Goal: Transaction & Acquisition: Download file/media

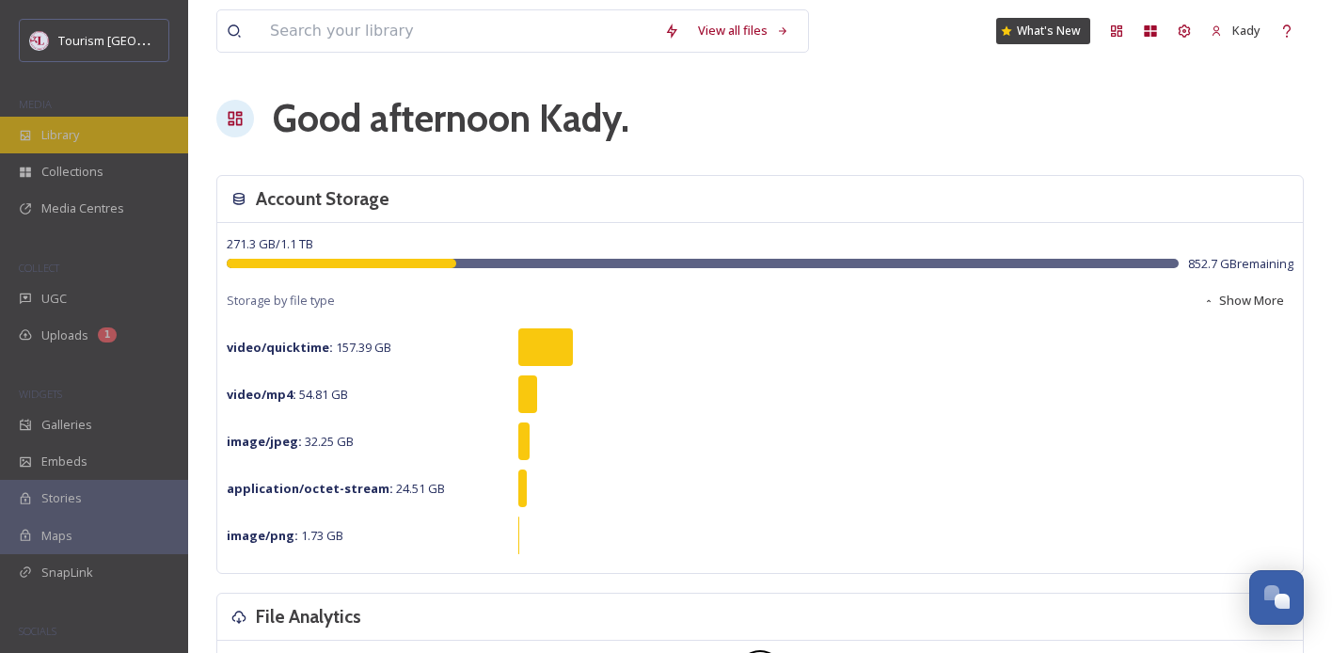
click at [68, 135] on span "Library" at bounding box center [60, 135] width 38 height 18
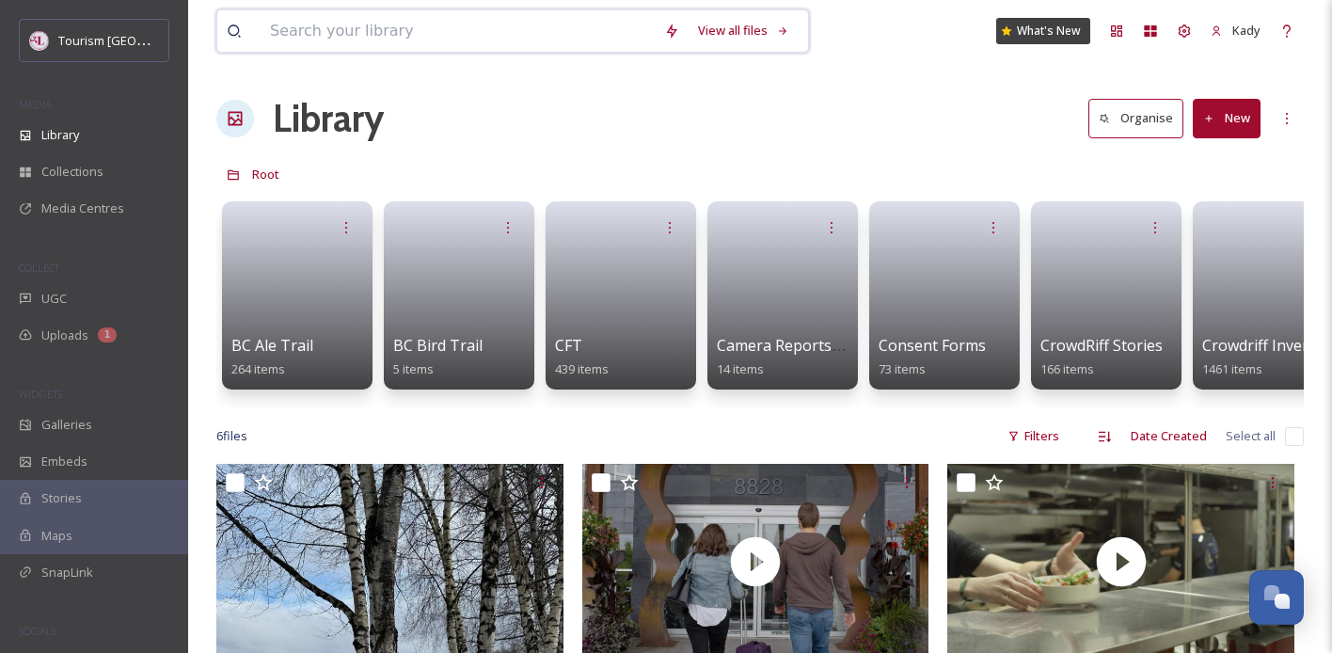
click at [475, 35] on input at bounding box center [458, 30] width 394 height 41
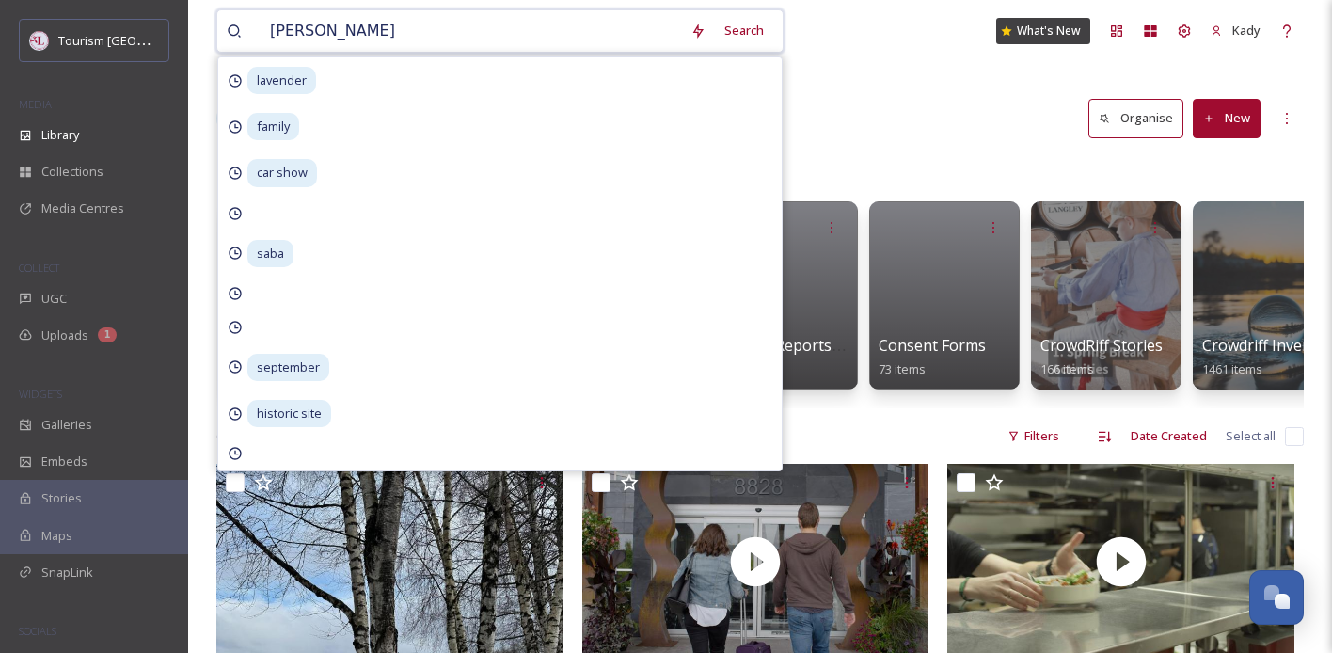
type input "[PERSON_NAME]"
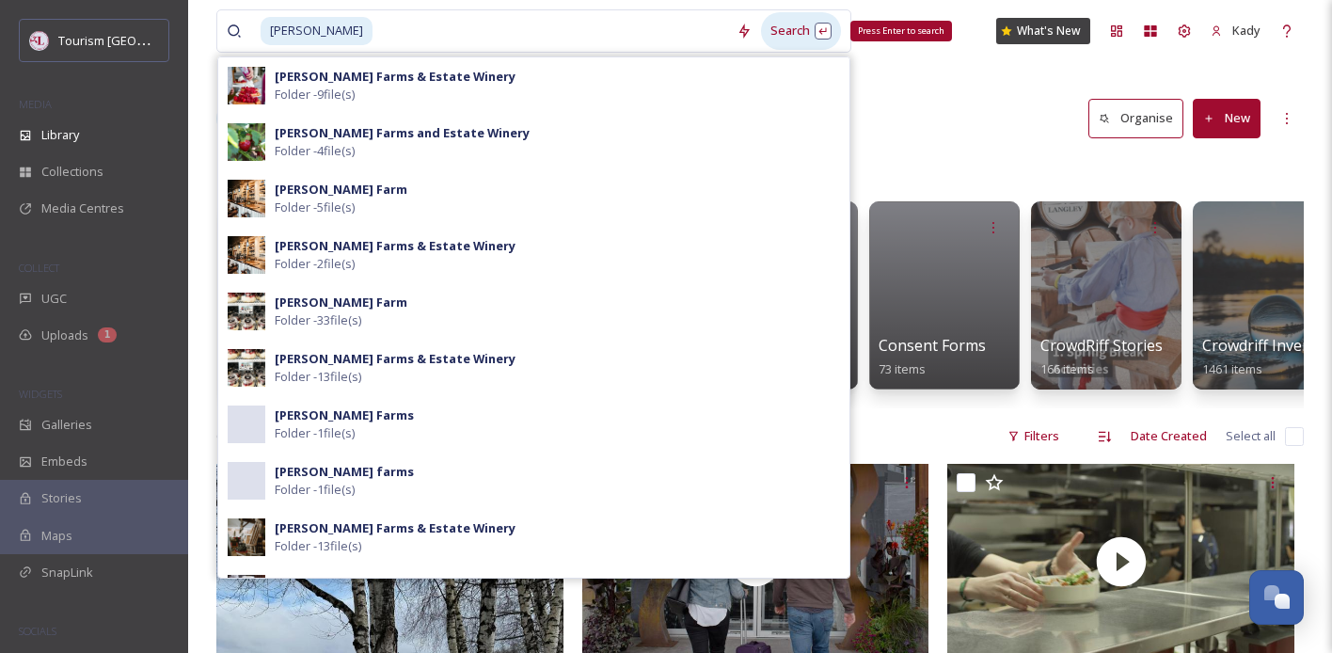
click at [761, 37] on div "Search Press Enter to search" at bounding box center [801, 30] width 80 height 37
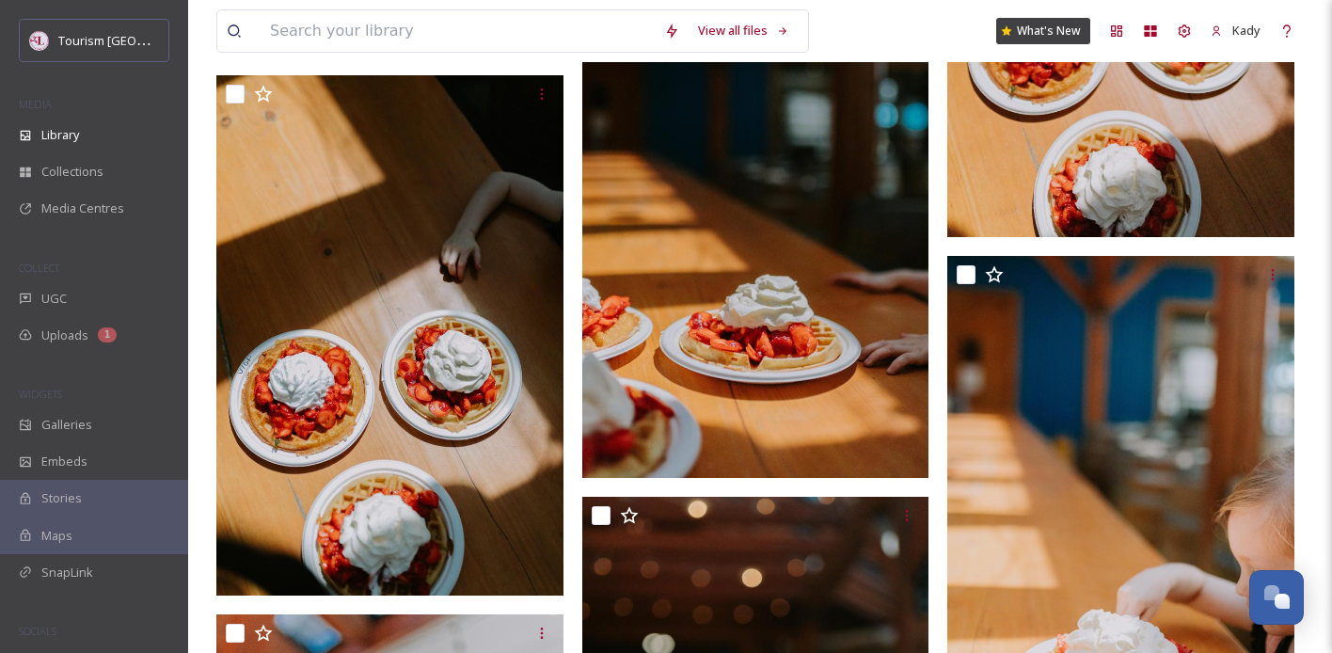
scroll to position [3802, 0]
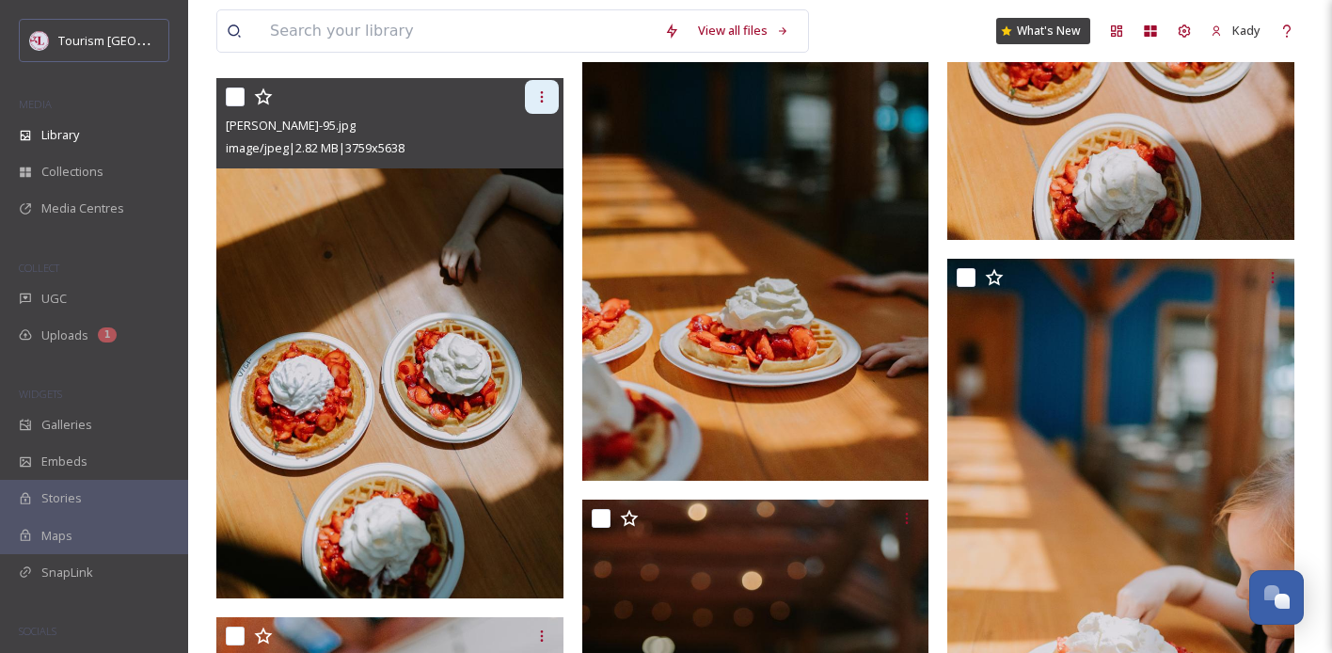
click at [543, 96] on icon at bounding box center [541, 96] width 15 height 15
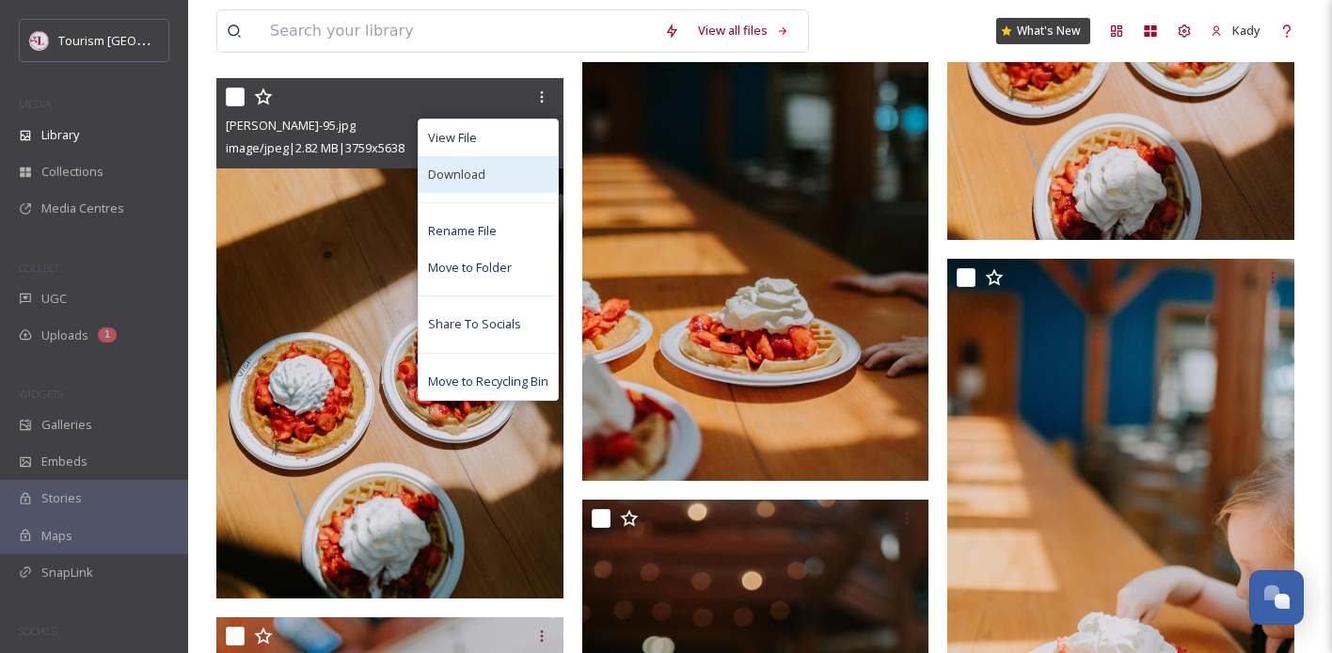
click at [482, 166] on span "Download" at bounding box center [456, 175] width 57 height 18
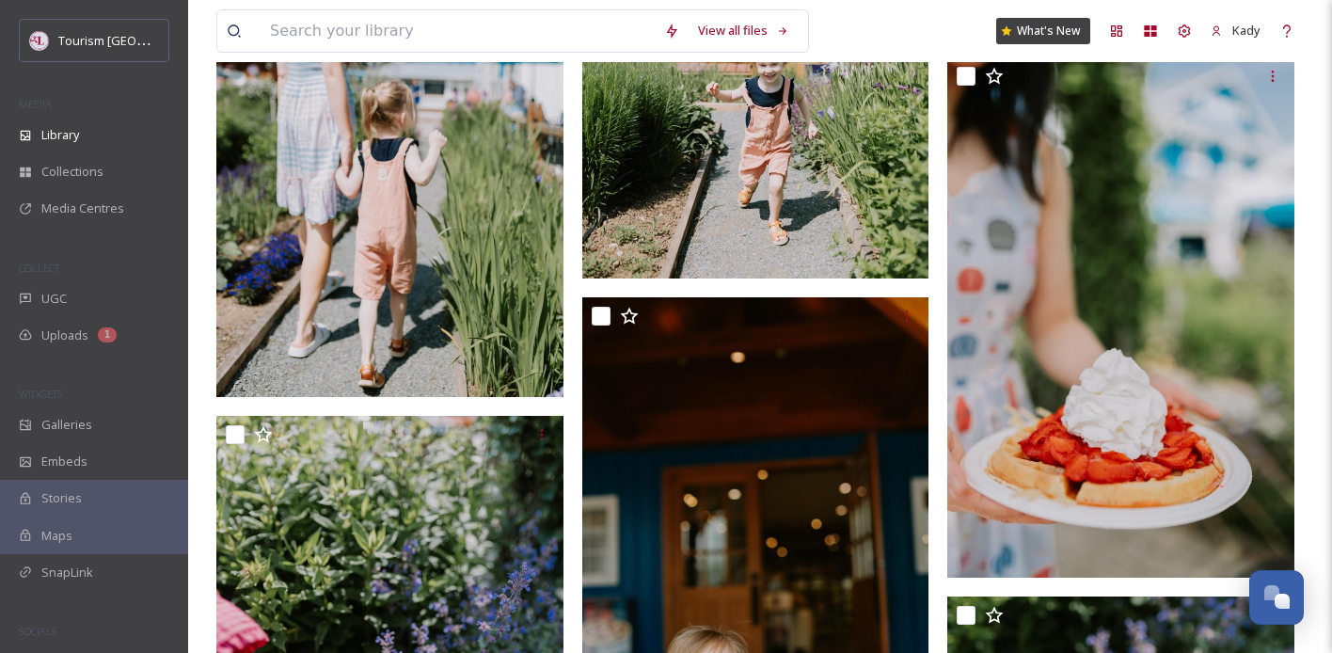
scroll to position [13159, 0]
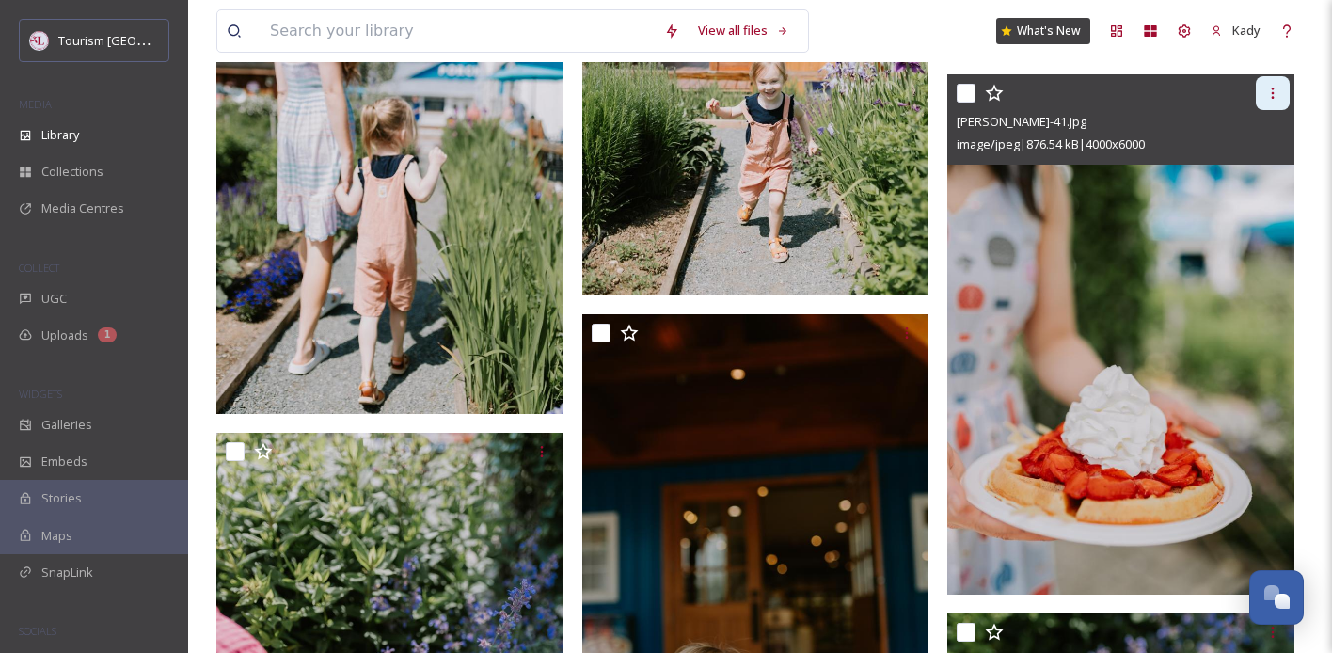
click at [1277, 90] on icon at bounding box center [1272, 93] width 15 height 15
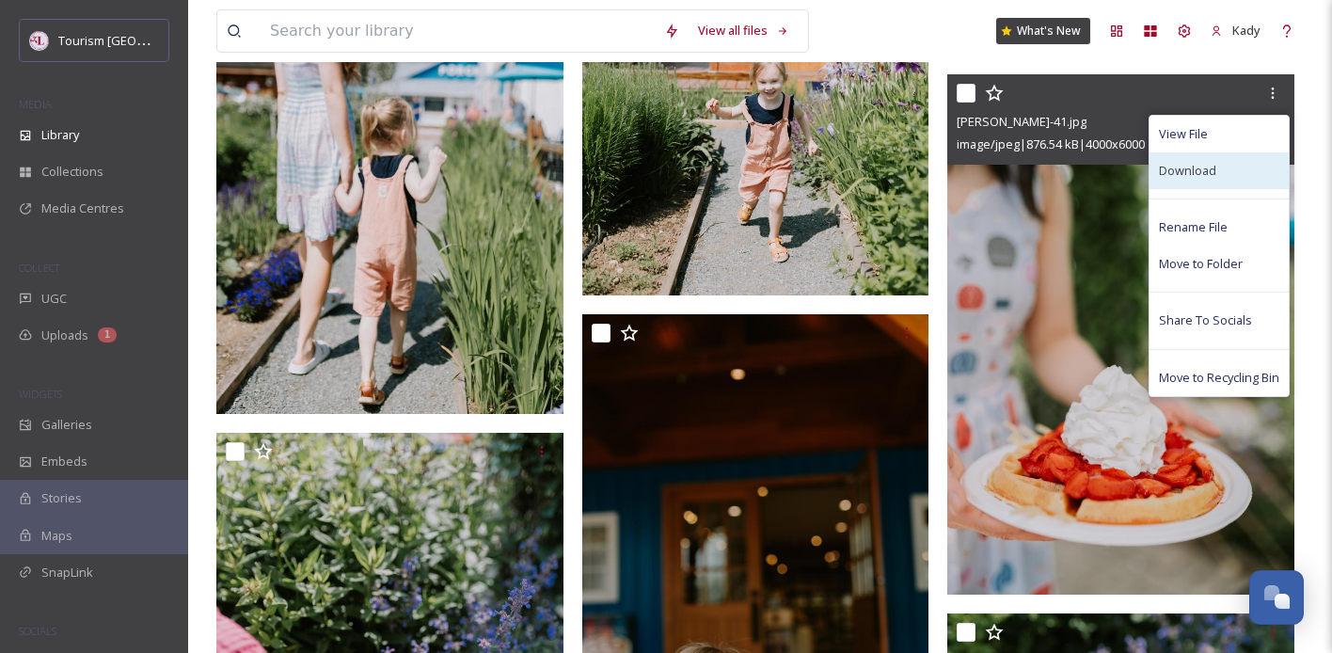
click at [1191, 177] on span "Download" at bounding box center [1187, 171] width 57 height 18
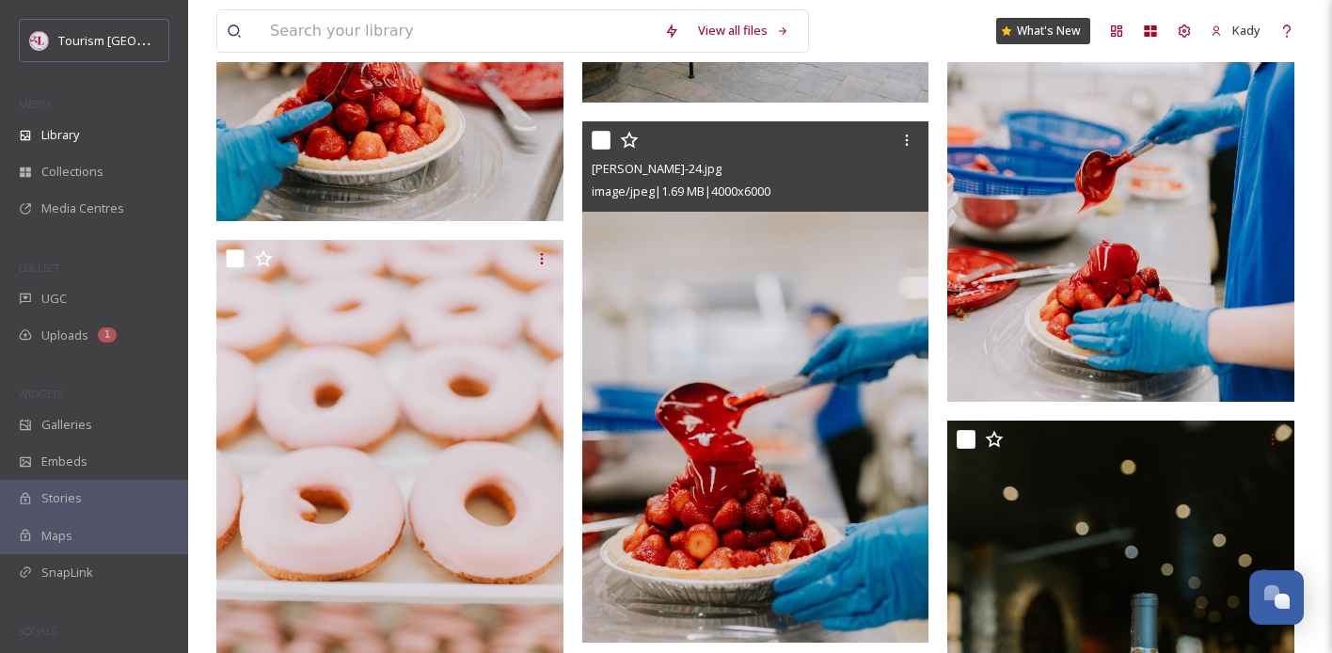
scroll to position [16592, 0]
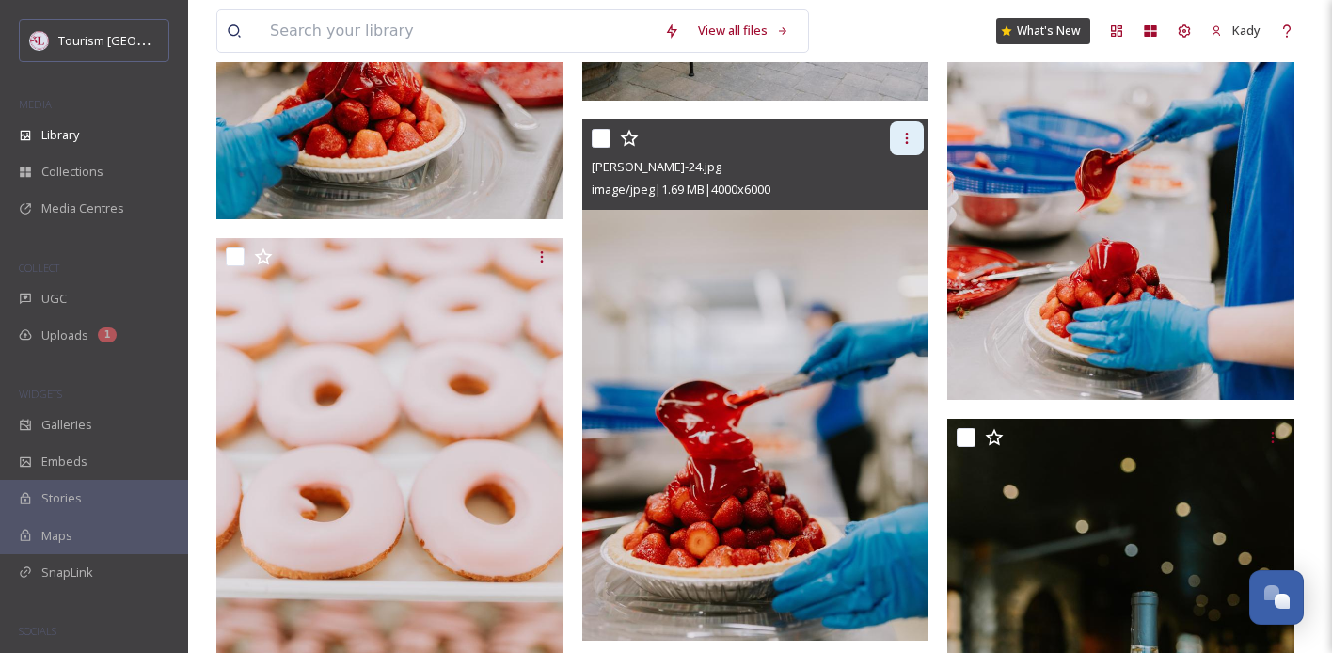
click at [919, 136] on div at bounding box center [907, 138] width 34 height 34
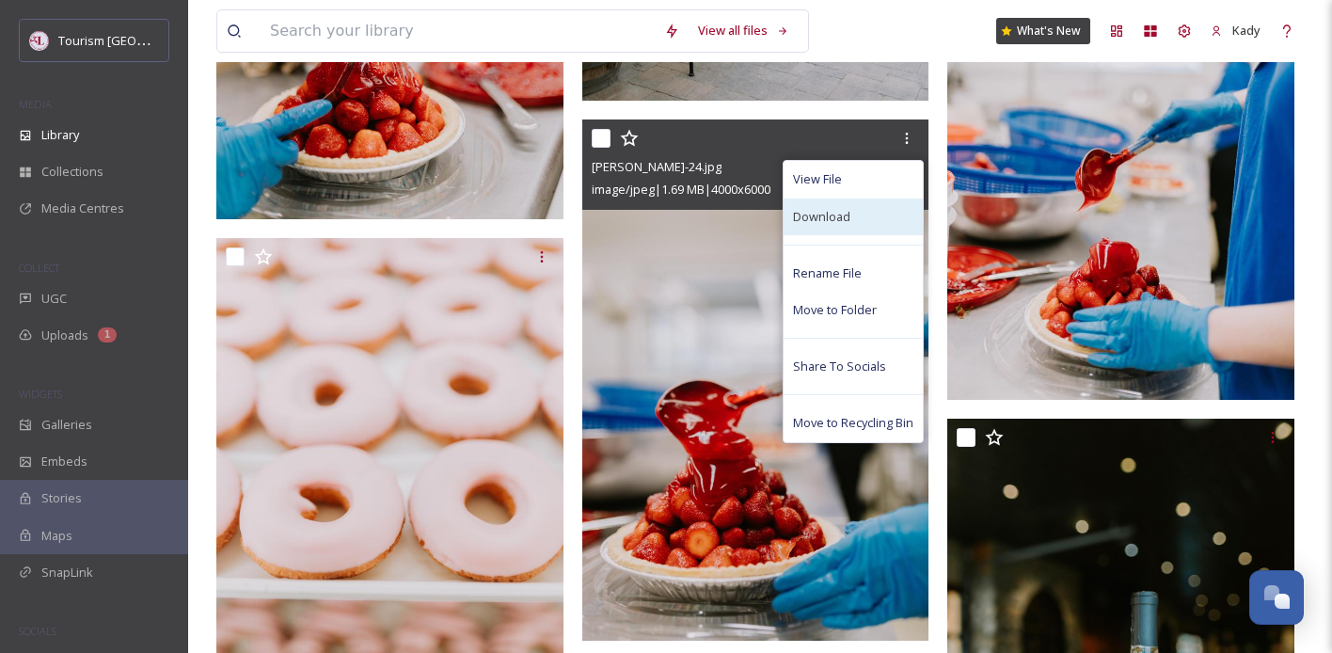
click at [833, 212] on span "Download" at bounding box center [821, 217] width 57 height 18
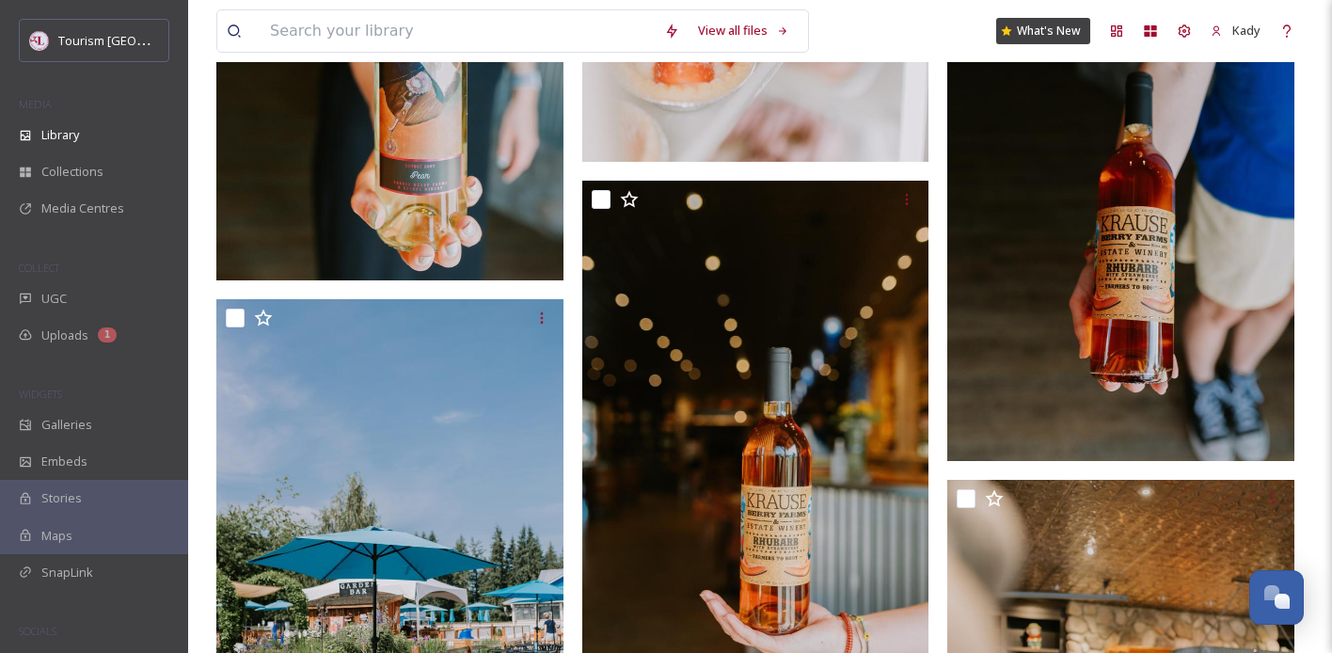
scroll to position [17369, 0]
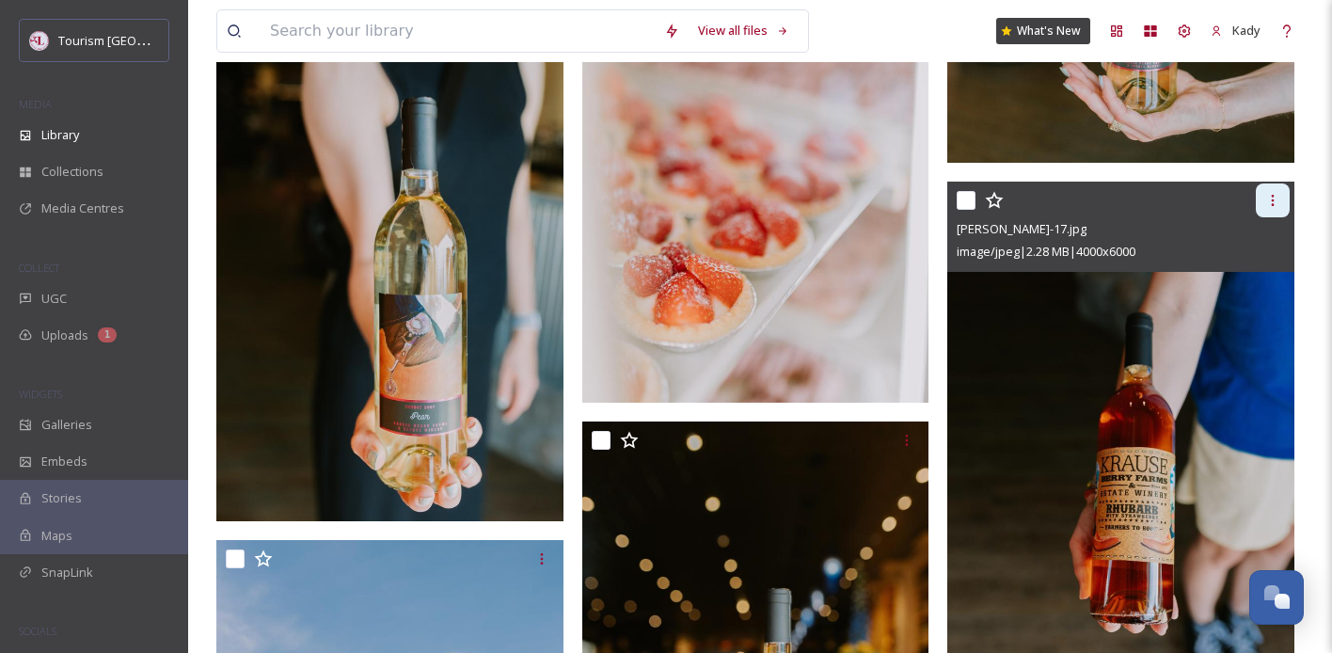
click at [1263, 203] on div at bounding box center [1273, 200] width 34 height 34
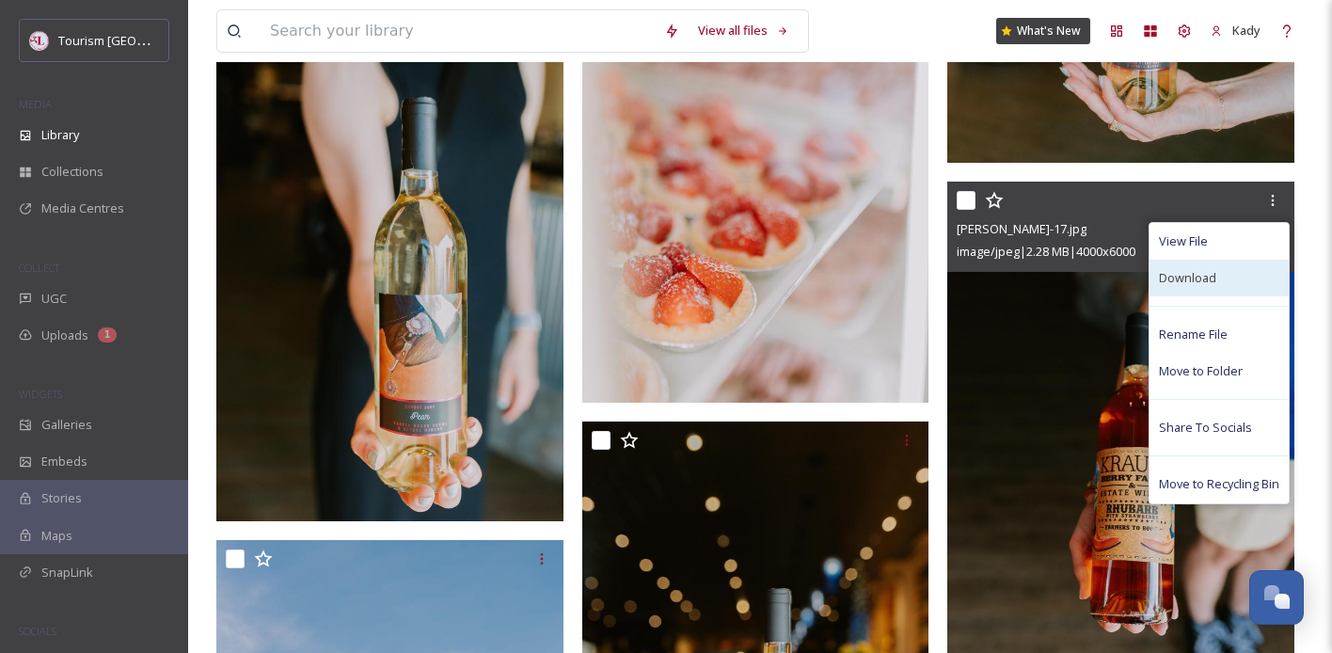
click at [1161, 289] on div "Download" at bounding box center [1219, 278] width 139 height 37
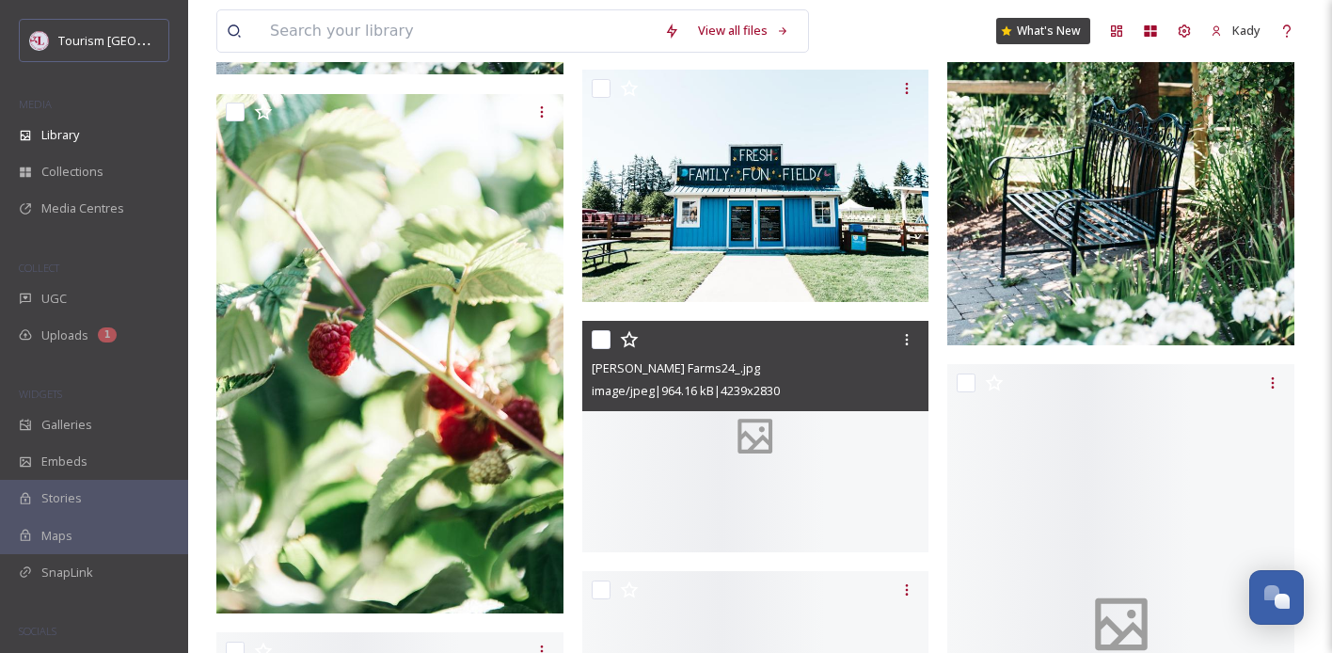
scroll to position [27531, 0]
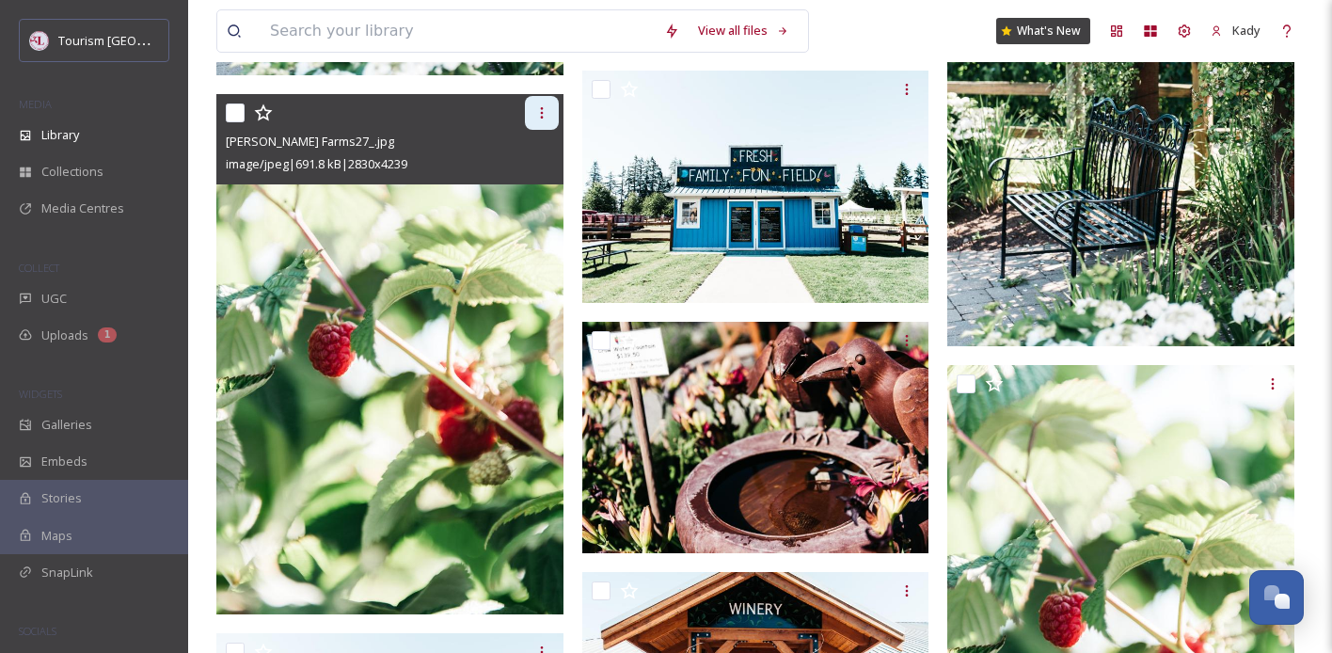
click at [544, 114] on icon at bounding box center [541, 112] width 15 height 15
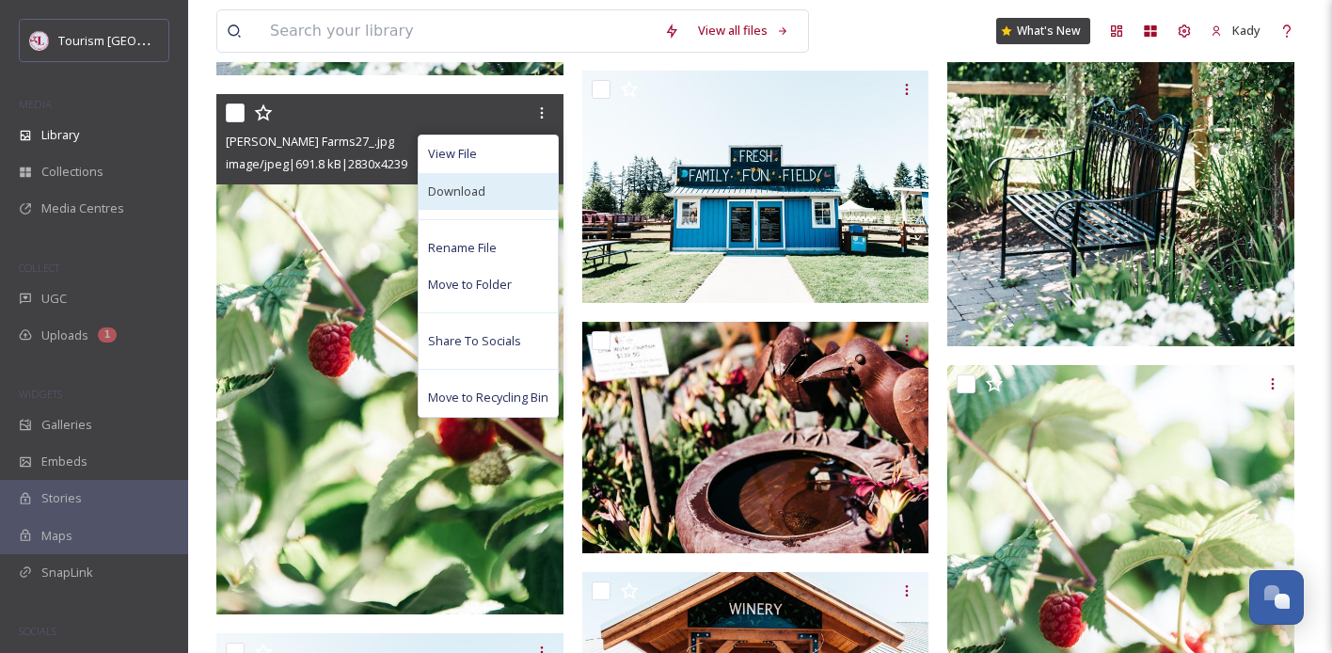
click at [469, 199] on span "Download" at bounding box center [456, 192] width 57 height 18
